Goal: Task Accomplishment & Management: Manage account settings

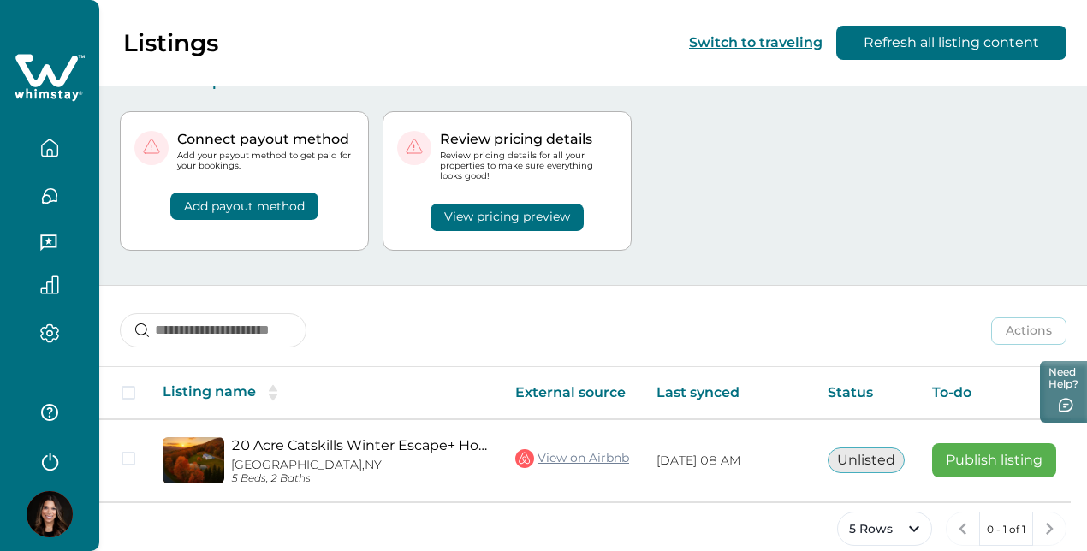
scroll to position [33, 0]
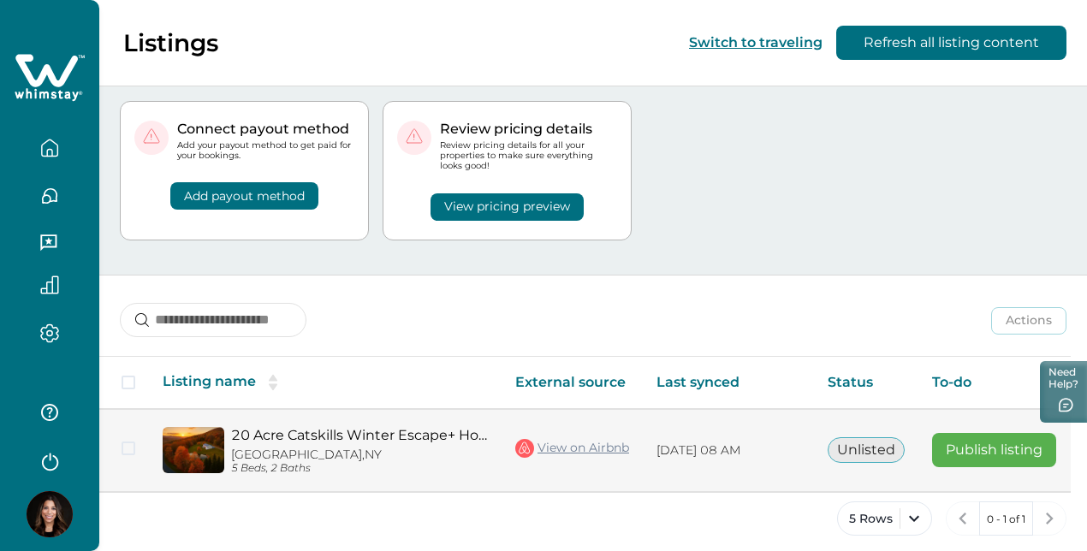
click at [329, 427] on link "20 Acre Catskills Winter Escape+ Hot Tub,Game Room" at bounding box center [359, 435] width 257 height 16
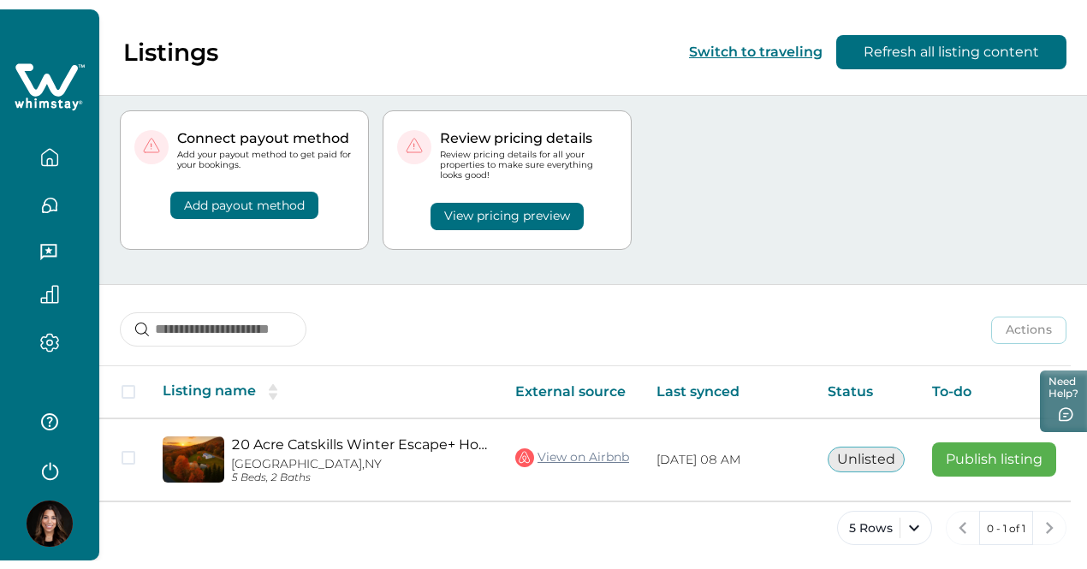
scroll to position [15, 0]
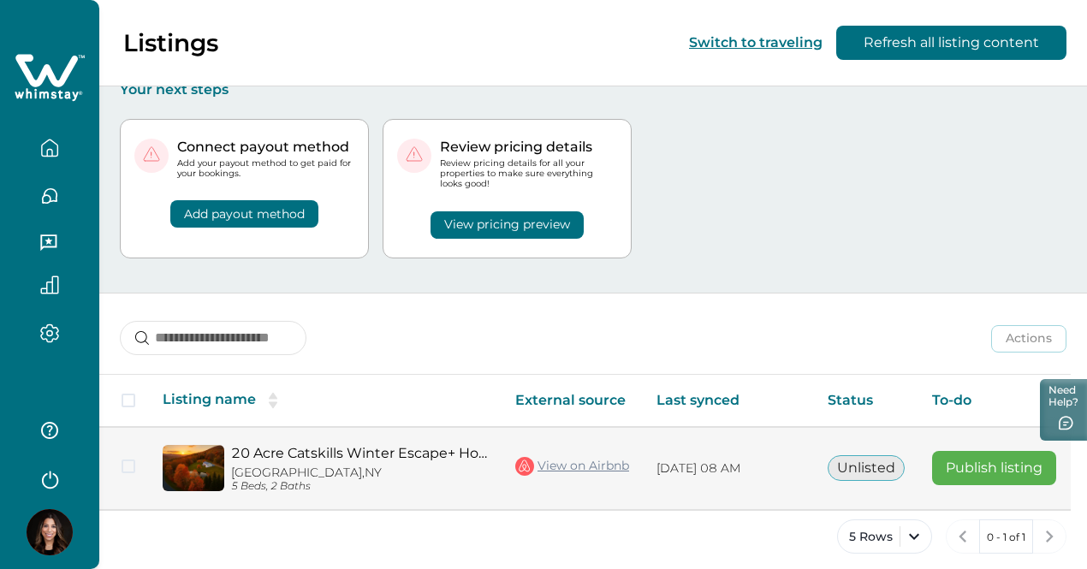
drag, startPoint x: 959, startPoint y: 497, endPoint x: 1054, endPoint y: 488, distance: 95.5
click at [1054, 488] on div "Listing name External source Last synced Status To-do Actions 20 Acre Catskills…" at bounding box center [585, 443] width 972 height 138
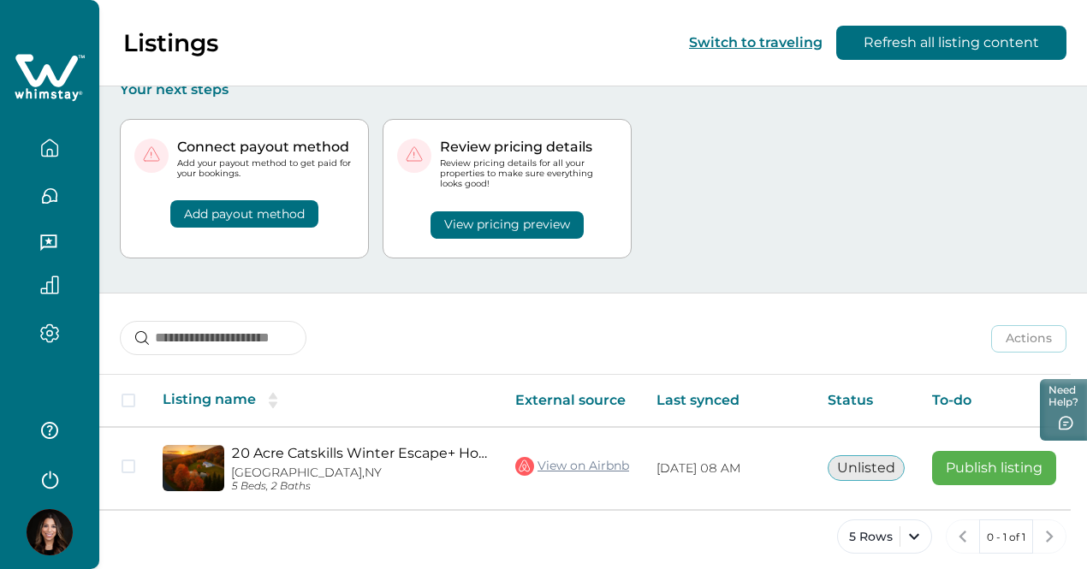
scroll to position [0, 69]
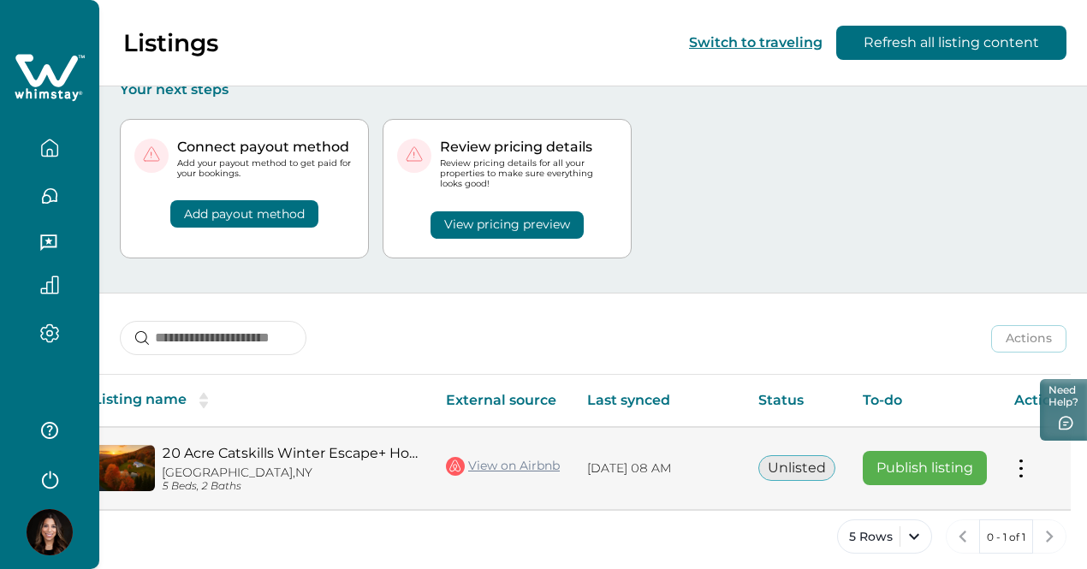
click at [1017, 460] on button at bounding box center [1021, 469] width 14 height 18
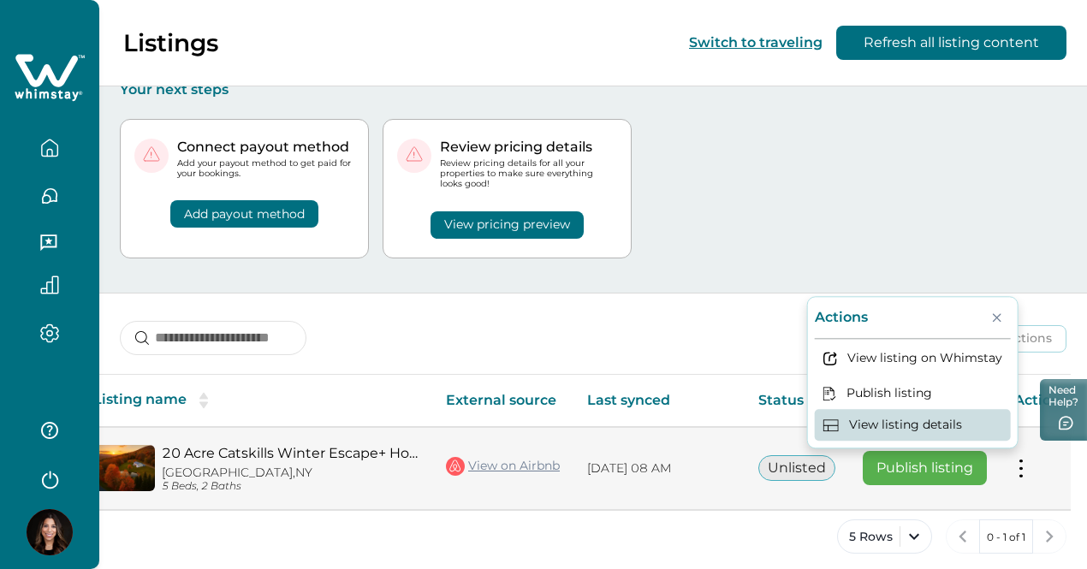
click at [880, 416] on button "View listing details" at bounding box center [913, 426] width 196 height 32
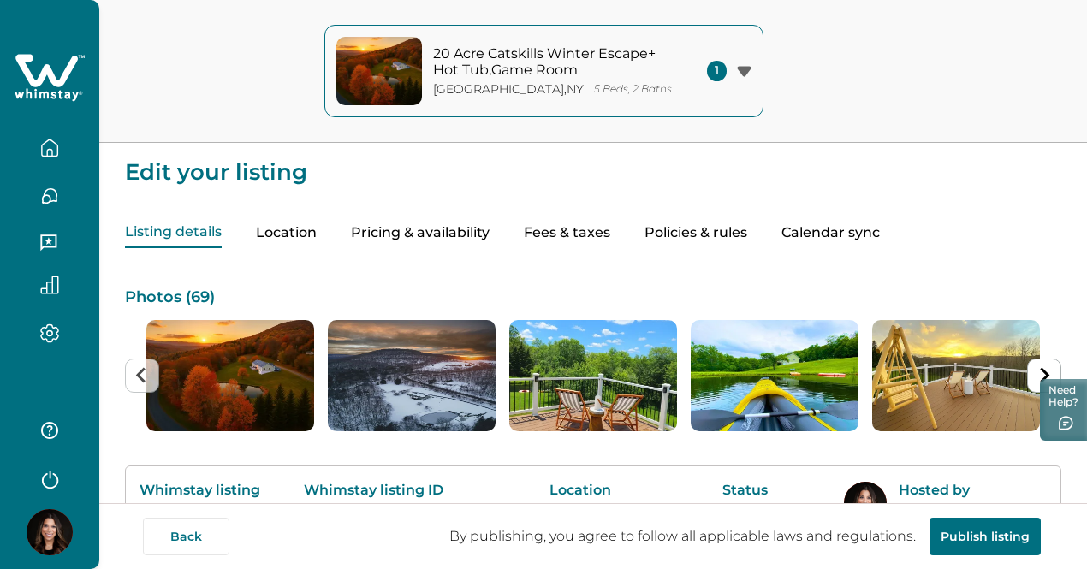
click at [490, 240] on button "Pricing & availability" at bounding box center [420, 233] width 139 height 30
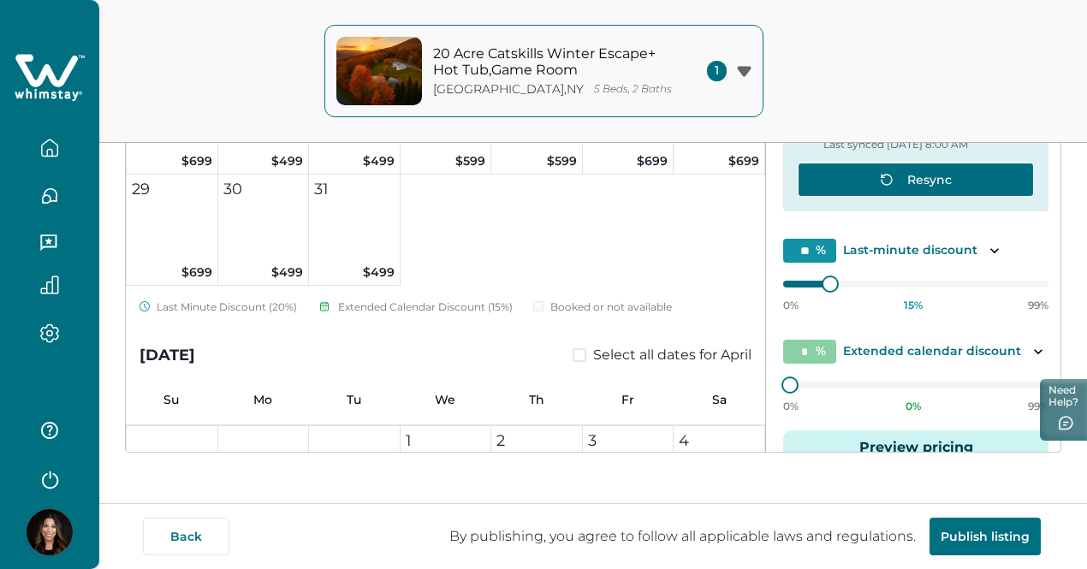
click at [930, 179] on button "Resync" at bounding box center [916, 180] width 236 height 34
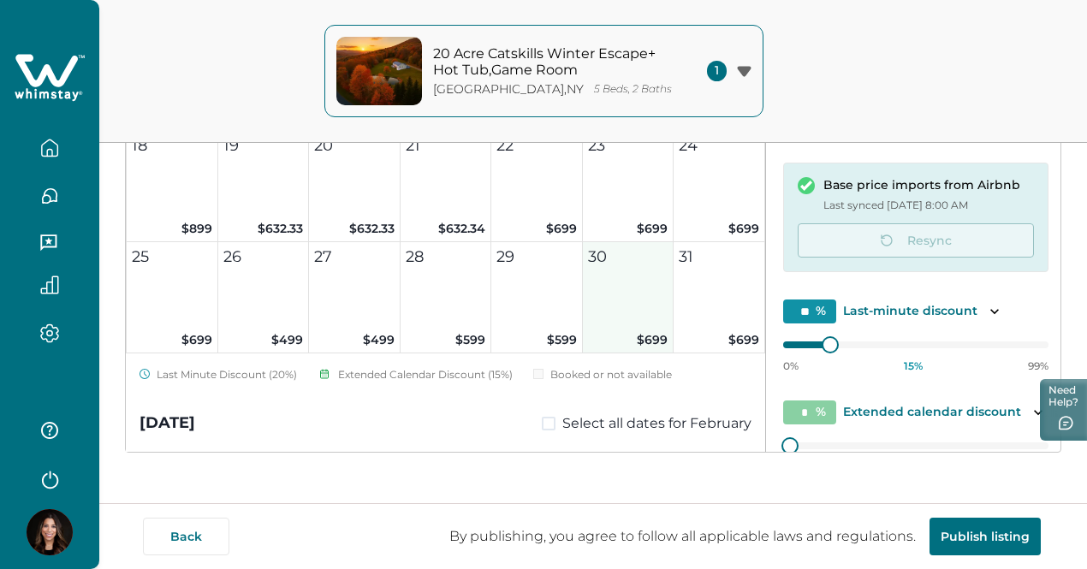
scroll to position [3871, 0]
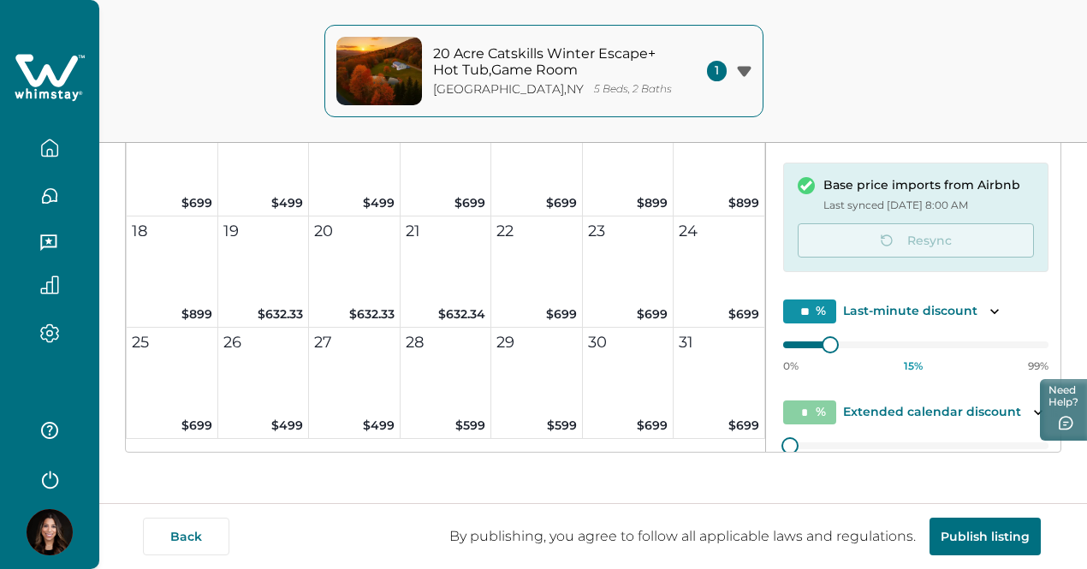
click at [783, 352] on div "0% 15 % 99%" at bounding box center [915, 351] width 265 height 43
click at [783, 348] on div at bounding box center [803, 345] width 40 height 7
click at [890, 314] on p "Last-minute discount" at bounding box center [910, 311] width 134 height 17
click at [986, 314] on icon "Toggle description" at bounding box center [994, 311] width 17 height 17
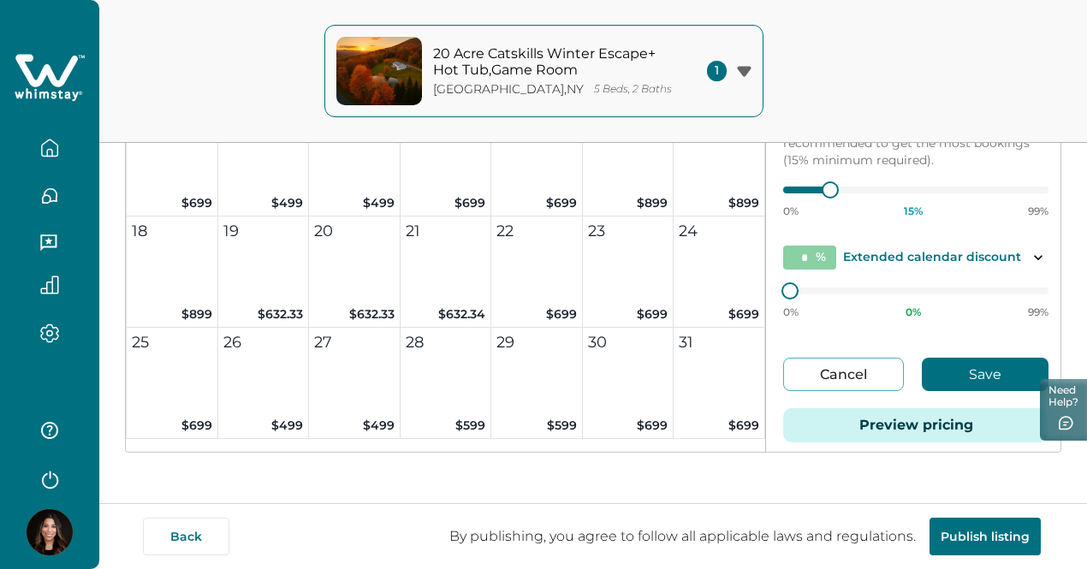
scroll to position [197, 0]
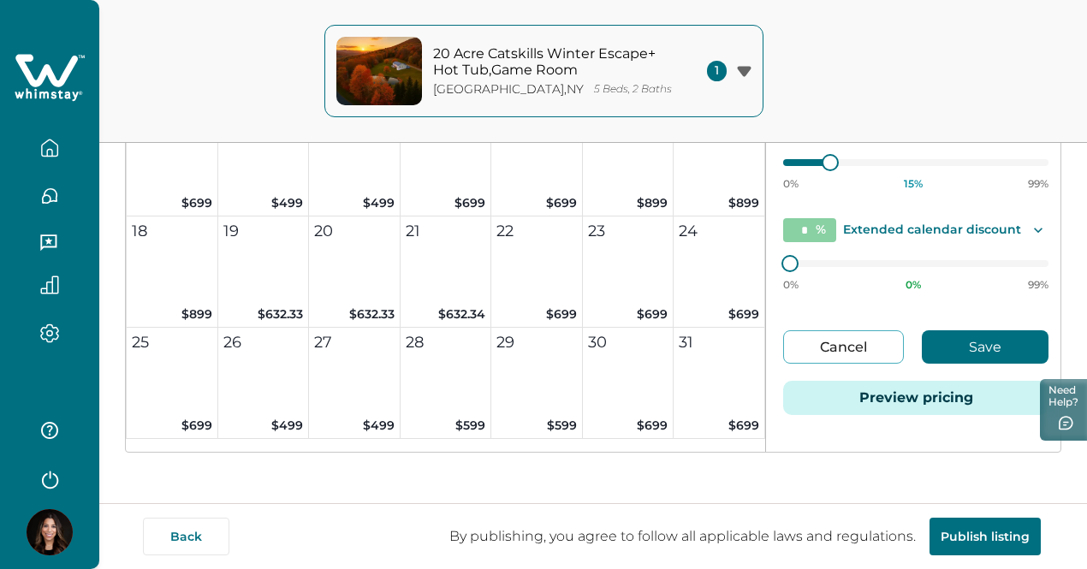
click at [1030, 239] on icon "Toggle description" at bounding box center [1038, 230] width 17 height 17
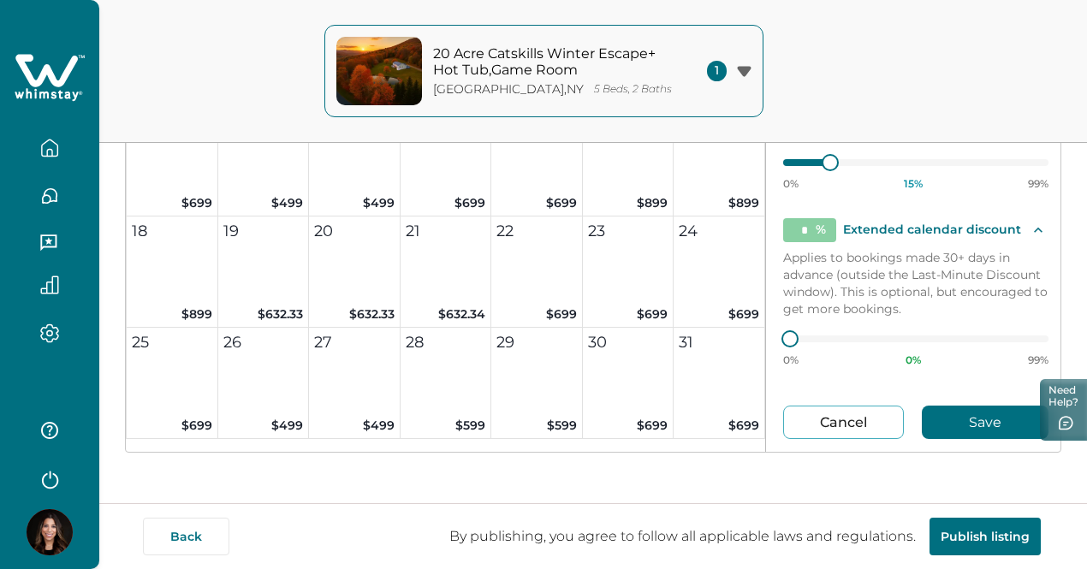
click at [1030, 239] on icon "Toggle description" at bounding box center [1038, 230] width 17 height 17
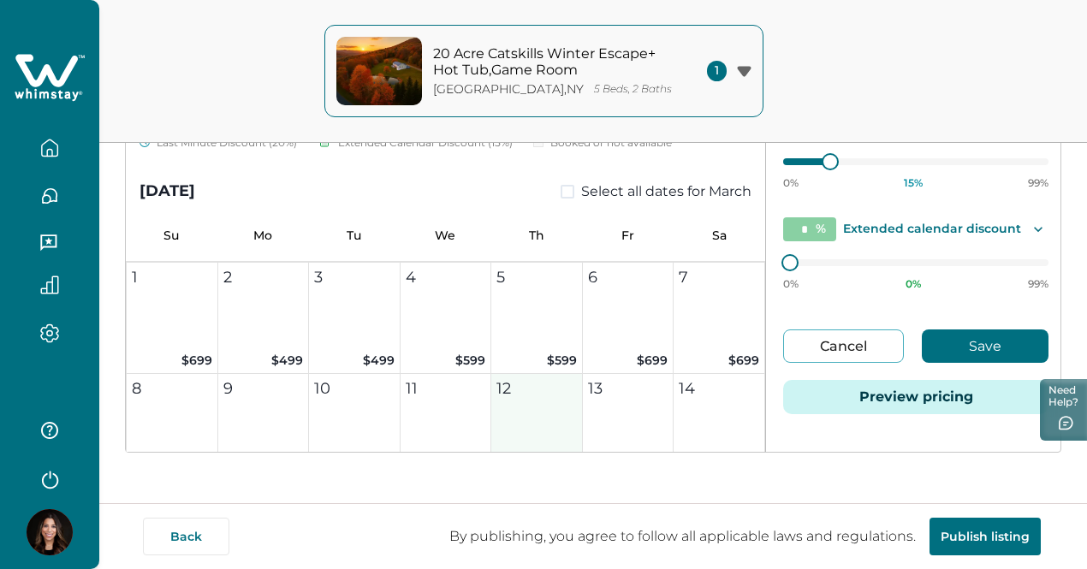
scroll to position [4813, 0]
